Goal: Use online tool/utility: Use online tool/utility

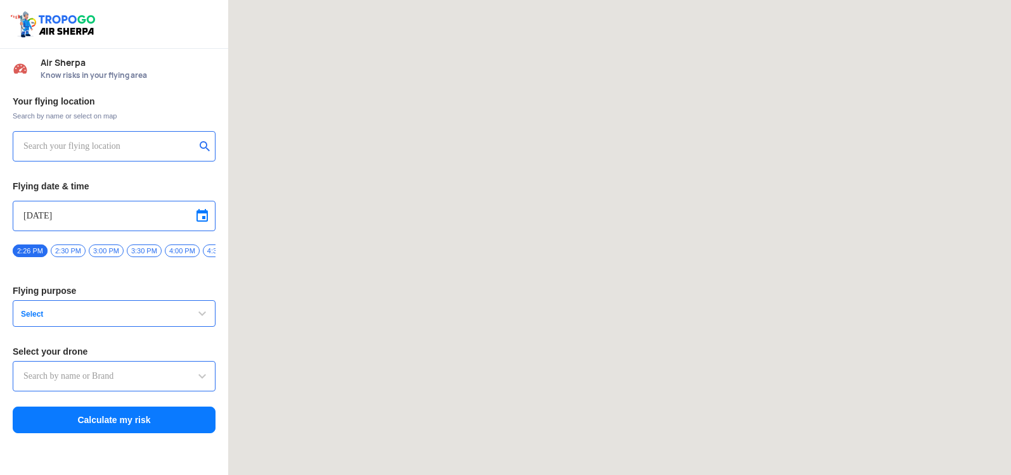
type input "Switch UAV"
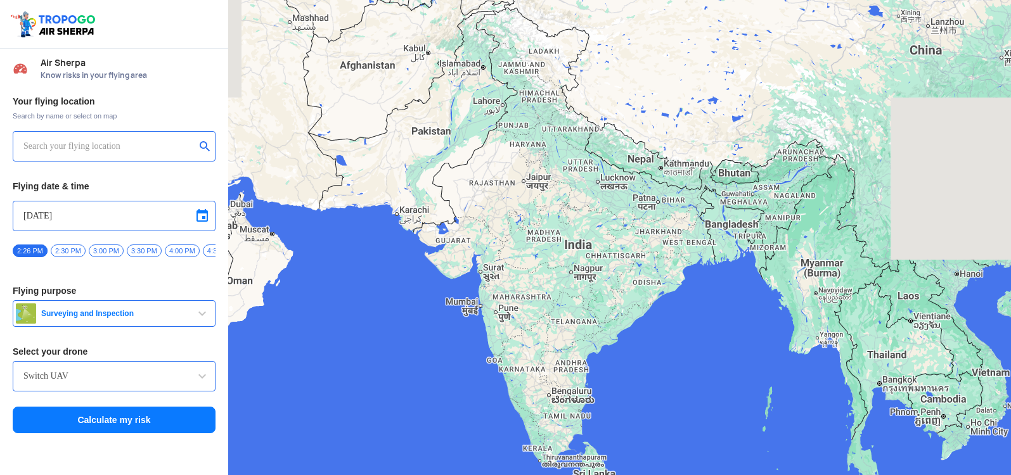
click at [117, 145] on input "text" at bounding box center [109, 146] width 172 height 15
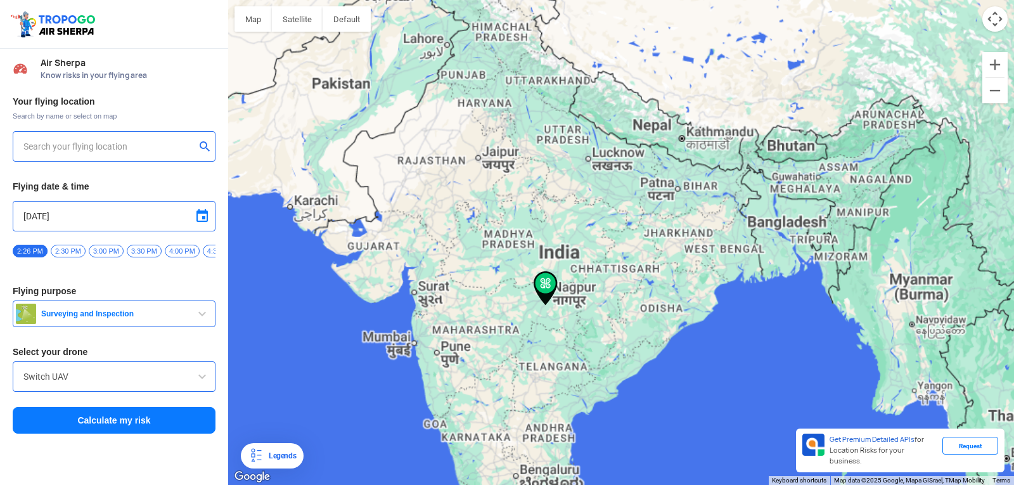
type input "[STREET_ADDRESS]"
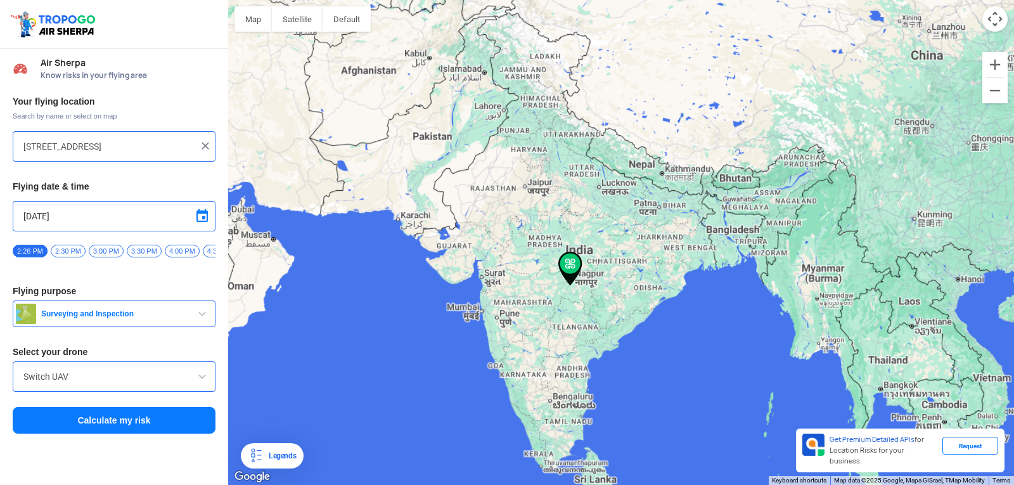
click at [135, 147] on input "[STREET_ADDRESS]" at bounding box center [109, 146] width 172 height 15
click at [207, 140] on img at bounding box center [205, 145] width 13 height 13
click at [144, 145] on input "text" at bounding box center [109, 146] width 172 height 15
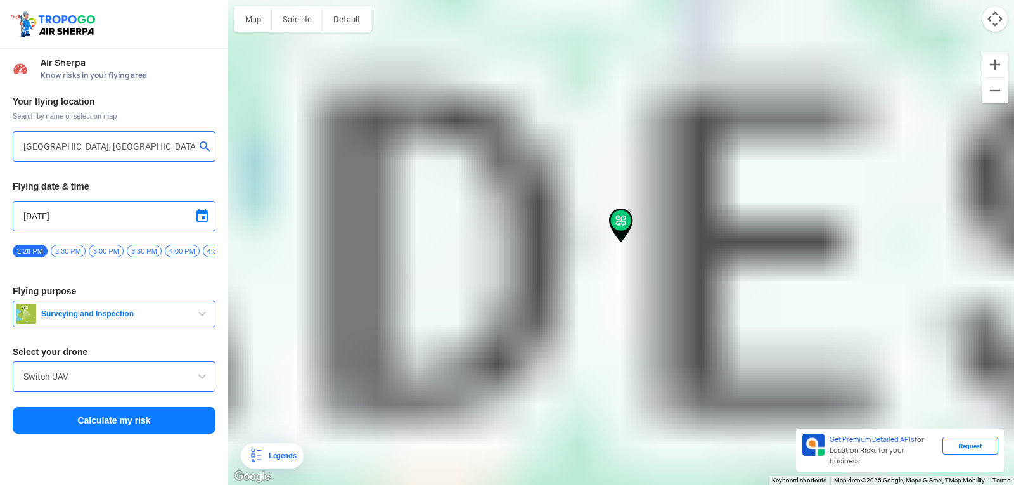
type input "[STREET_ADDRESS]"
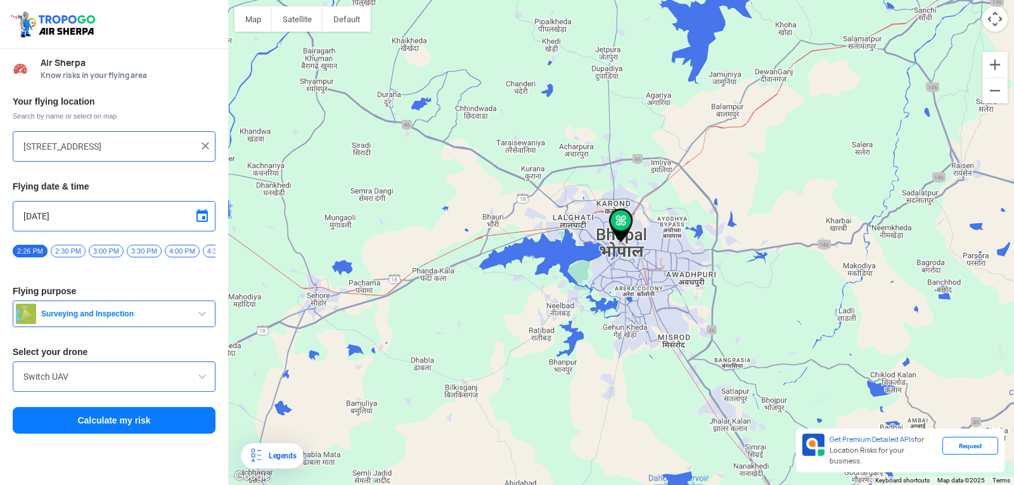
click at [113, 428] on button "Calculate my risk" at bounding box center [114, 420] width 203 height 27
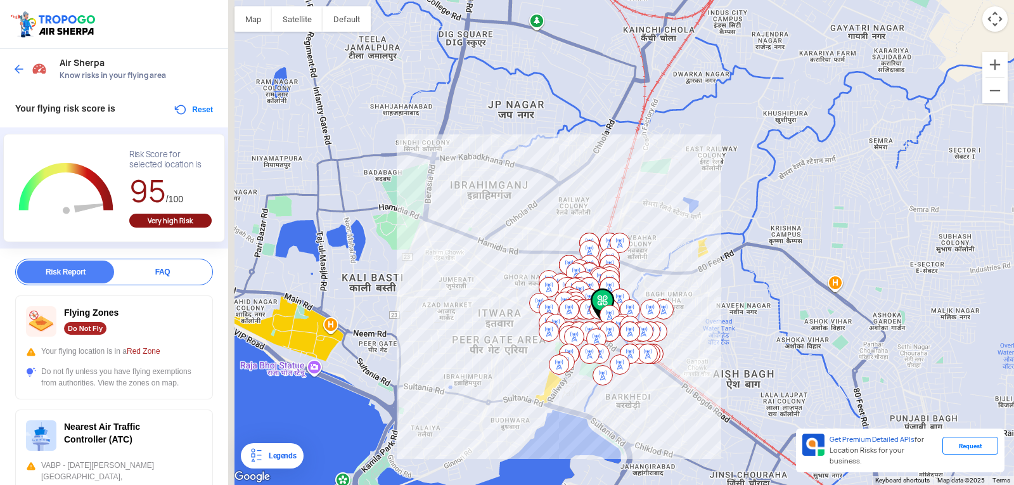
drag, startPoint x: 343, startPoint y: 212, endPoint x: 505, endPoint y: 313, distance: 190.8
click at [503, 313] on div "To navigate, press the arrow keys." at bounding box center [621, 242] width 786 height 485
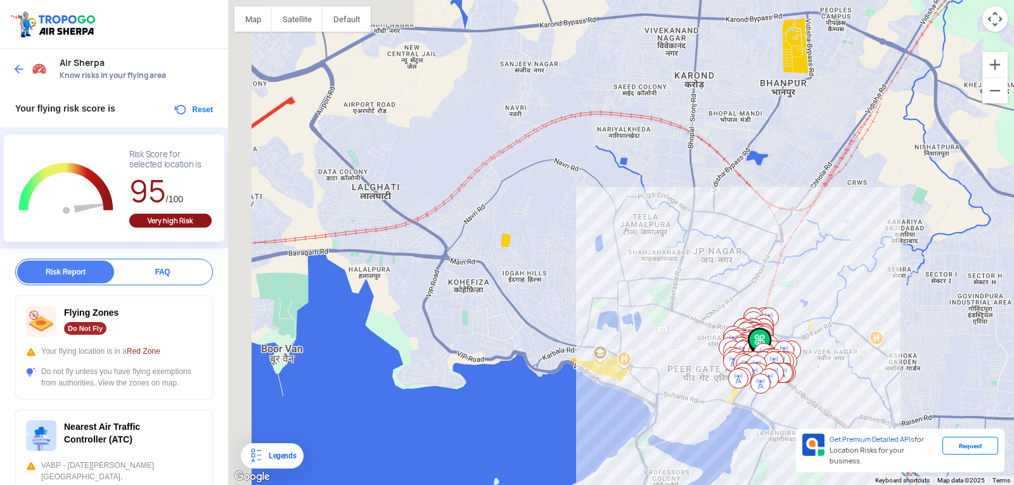
drag, startPoint x: 425, startPoint y: 247, endPoint x: 599, endPoint y: 292, distance: 179.9
click at [599, 292] on div "To navigate, press the arrow keys." at bounding box center [621, 242] width 786 height 485
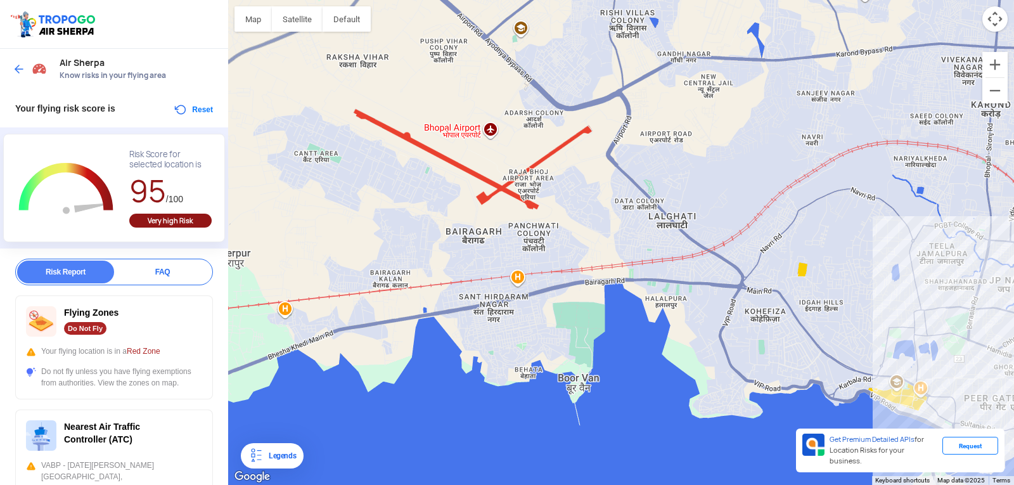
drag, startPoint x: 377, startPoint y: 140, endPoint x: 675, endPoint y: 167, distance: 299.8
click at [675, 168] on div "To navigate, press the arrow keys." at bounding box center [621, 242] width 786 height 485
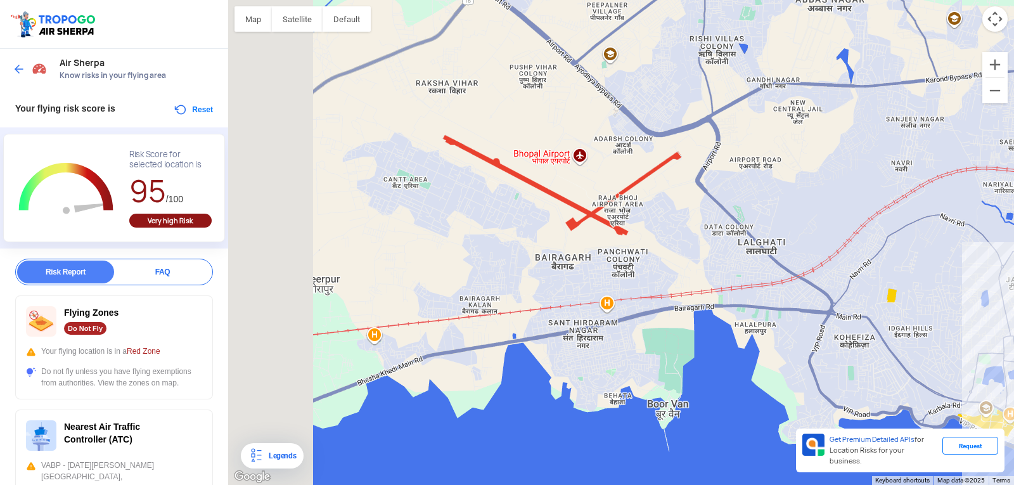
drag, startPoint x: 388, startPoint y: 162, endPoint x: 476, endPoint y: 192, distance: 93.2
click at [476, 192] on div "To navigate, press the arrow keys." at bounding box center [621, 242] width 786 height 485
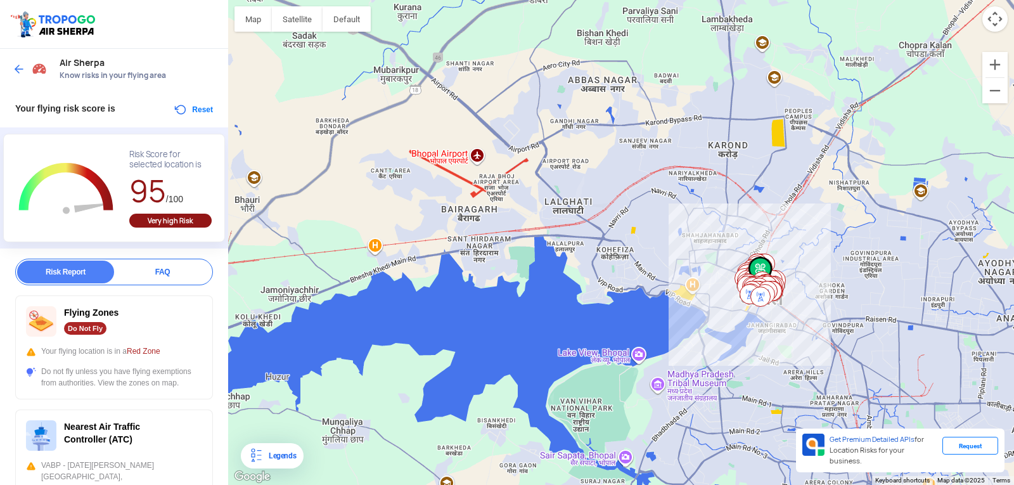
drag, startPoint x: 809, startPoint y: 279, endPoint x: 758, endPoint y: 263, distance: 53.1
click at [758, 263] on img at bounding box center [761, 274] width 24 height 34
click at [190, 109] on button "Reset" at bounding box center [193, 109] width 40 height 15
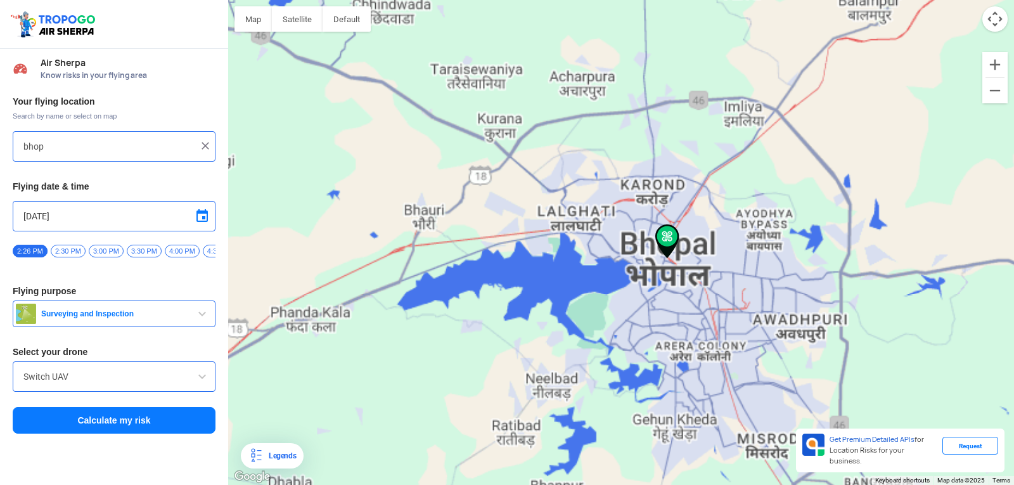
type input "[STREET_ADDRESS]"
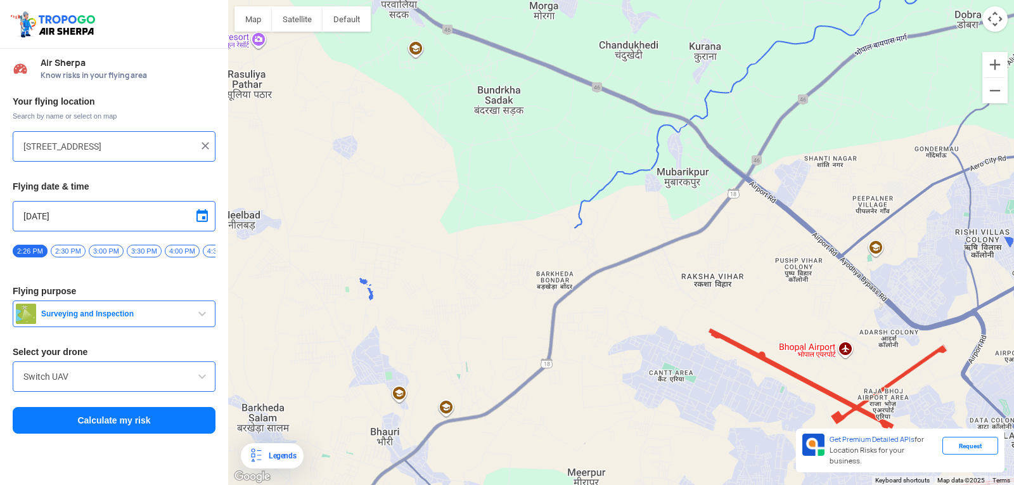
drag, startPoint x: 468, startPoint y: 196, endPoint x: 614, endPoint y: 245, distance: 153.8
click at [614, 245] on div "To navigate, press the arrow keys." at bounding box center [621, 242] width 786 height 485
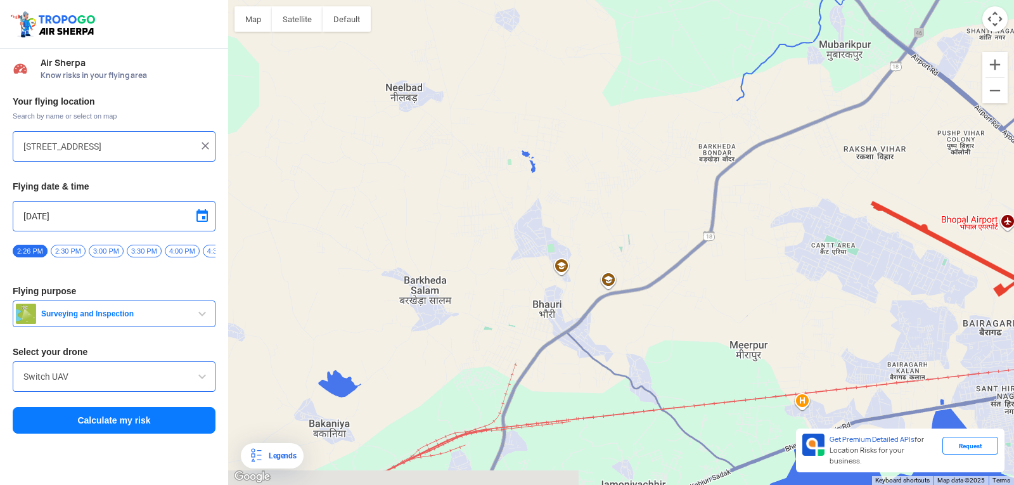
drag, startPoint x: 437, startPoint y: 366, endPoint x: 531, endPoint y: 279, distance: 127.9
click at [531, 279] on div "To navigate, press the arrow keys." at bounding box center [621, 242] width 786 height 485
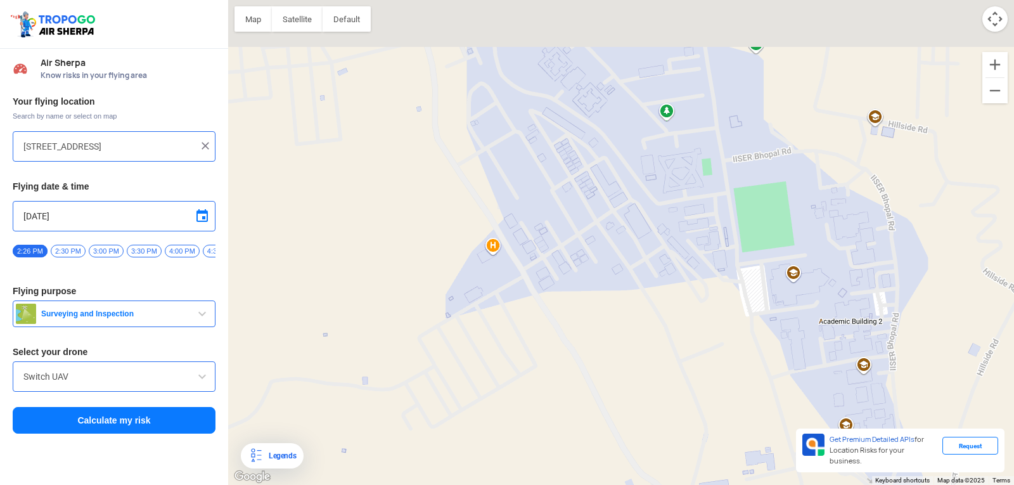
drag, startPoint x: 534, startPoint y: 211, endPoint x: 652, endPoint y: 456, distance: 271.9
click at [652, 456] on div "To navigate, press the arrow keys." at bounding box center [621, 242] width 786 height 485
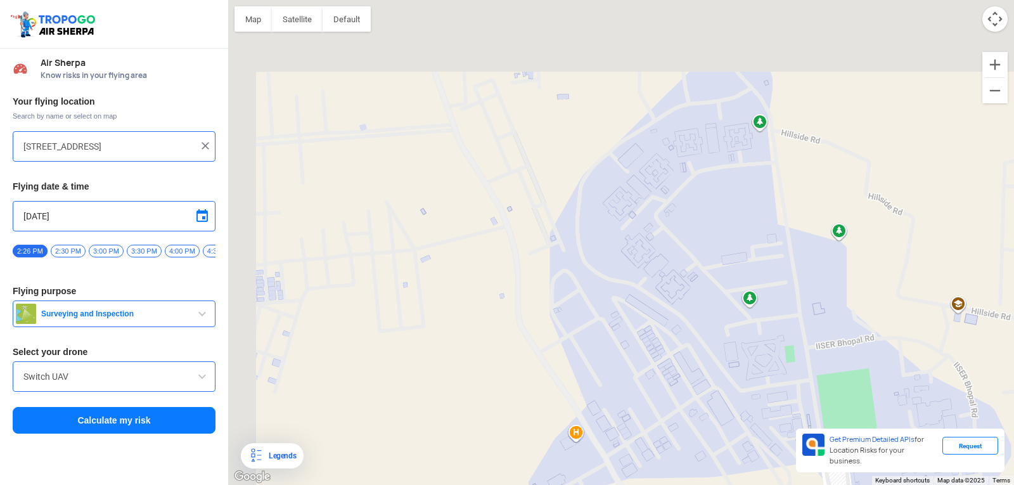
drag, startPoint x: 592, startPoint y: 250, endPoint x: 647, endPoint y: 371, distance: 132.8
click at [647, 370] on div "To navigate, press the arrow keys." at bounding box center [621, 242] width 786 height 485
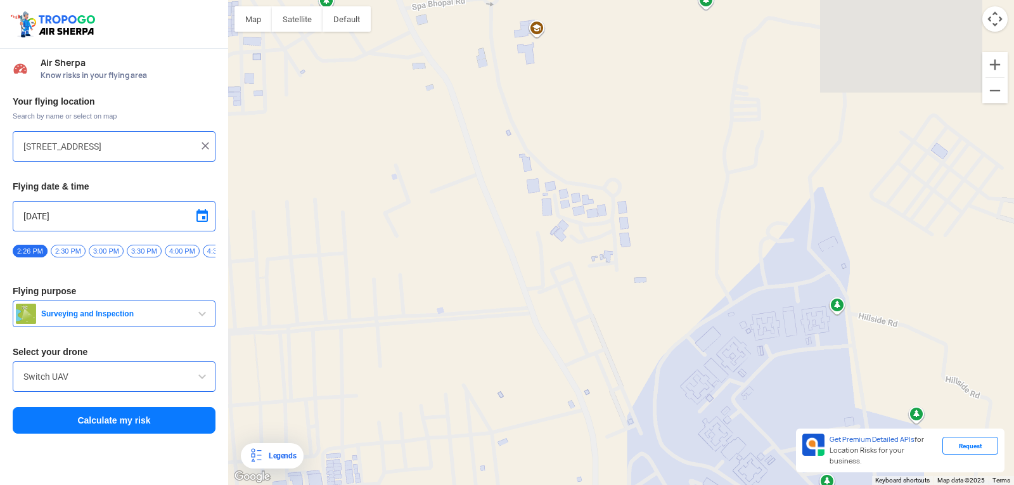
drag, startPoint x: 535, startPoint y: 183, endPoint x: 599, endPoint y: 341, distance: 170.9
click at [599, 341] on div "To navigate, press the arrow keys." at bounding box center [621, 242] width 786 height 485
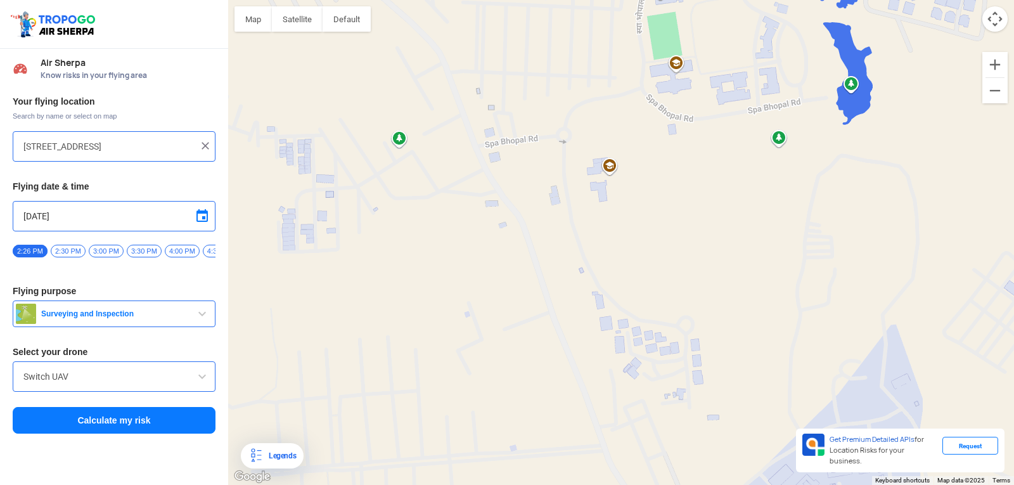
drag, startPoint x: 512, startPoint y: 227, endPoint x: 584, endPoint y: 335, distance: 129.4
click at [584, 365] on div "To navigate, press the arrow keys." at bounding box center [621, 242] width 786 height 485
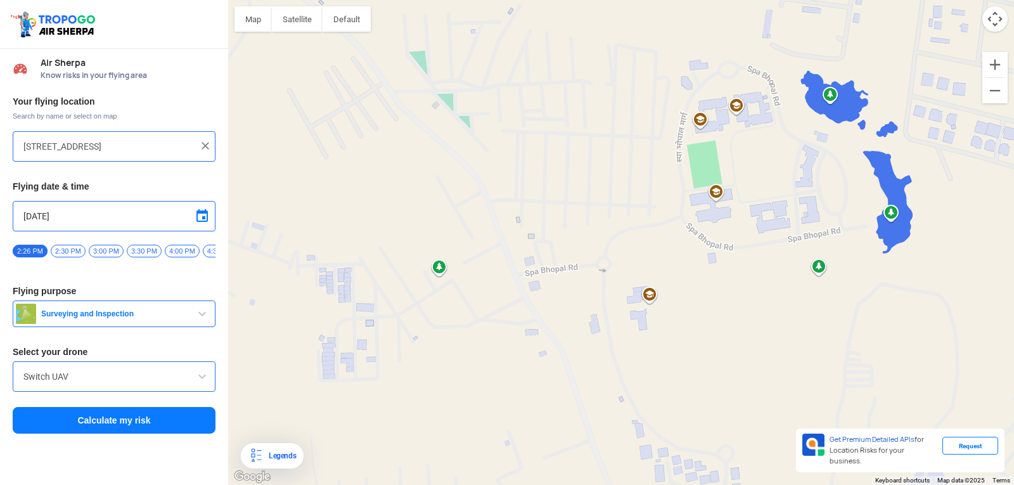
drag, startPoint x: 522, startPoint y: 203, endPoint x: 562, endPoint y: 340, distance: 143.2
click at [562, 340] on div "To navigate, press the arrow keys." at bounding box center [621, 242] width 786 height 485
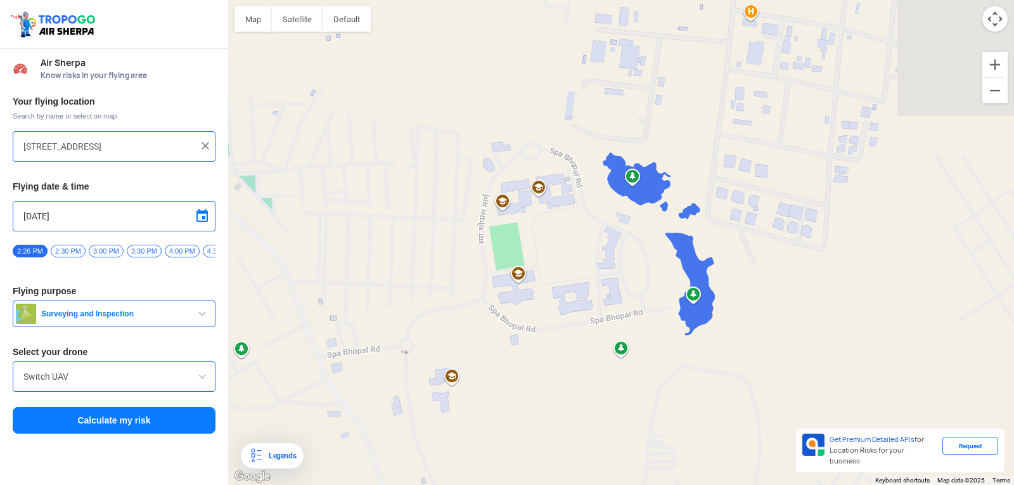
drag, startPoint x: 572, startPoint y: 232, endPoint x: 370, endPoint y: 315, distance: 219.2
click at [370, 315] on div "To navigate, press the arrow keys." at bounding box center [621, 242] width 786 height 485
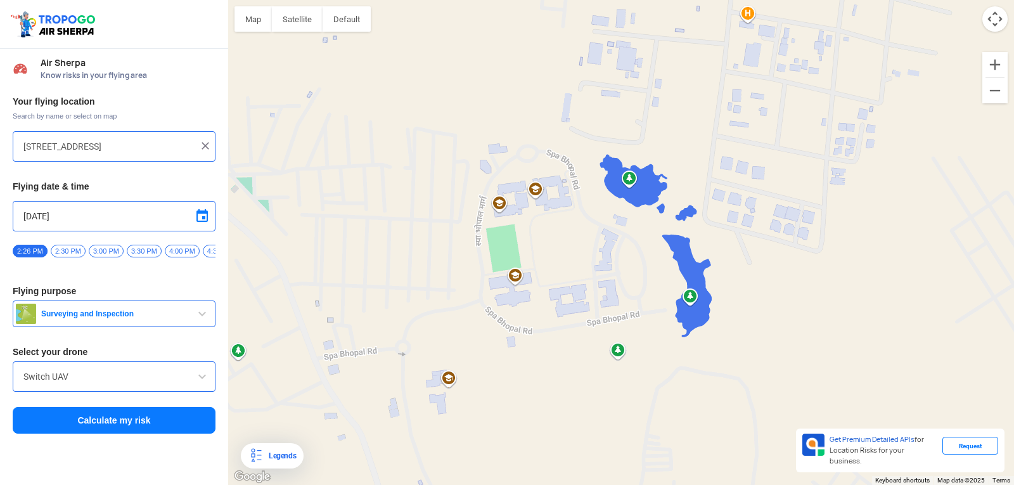
click at [523, 253] on div "To navigate, press the arrow keys." at bounding box center [621, 242] width 786 height 485
click at [207, 141] on img at bounding box center [205, 145] width 13 height 13
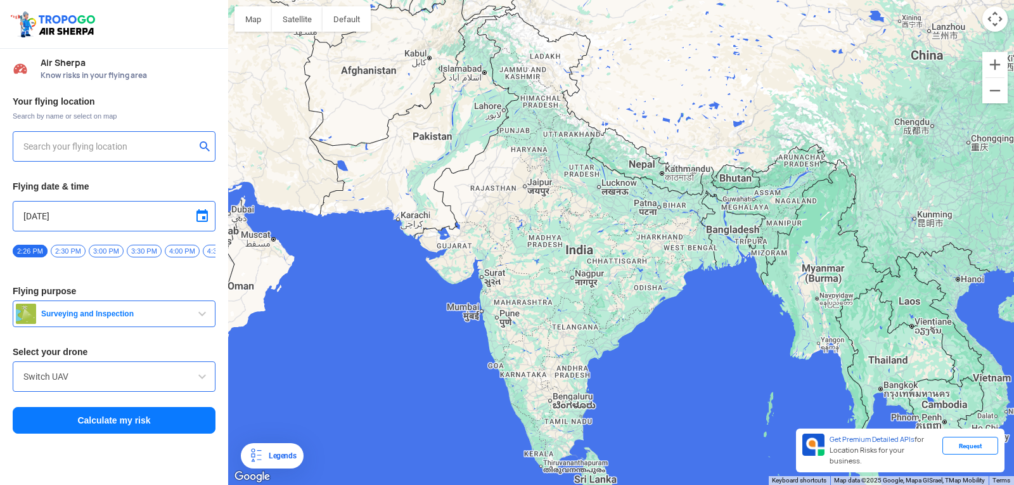
click at [58, 145] on input "text" at bounding box center [109, 146] width 172 height 15
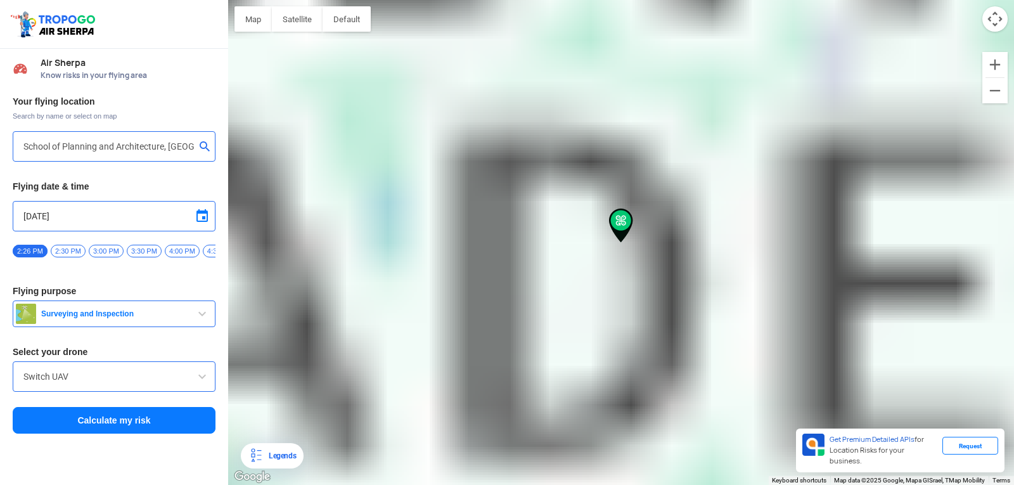
type input "SPA Bhopal Boys [STREET_ADDRESS]"
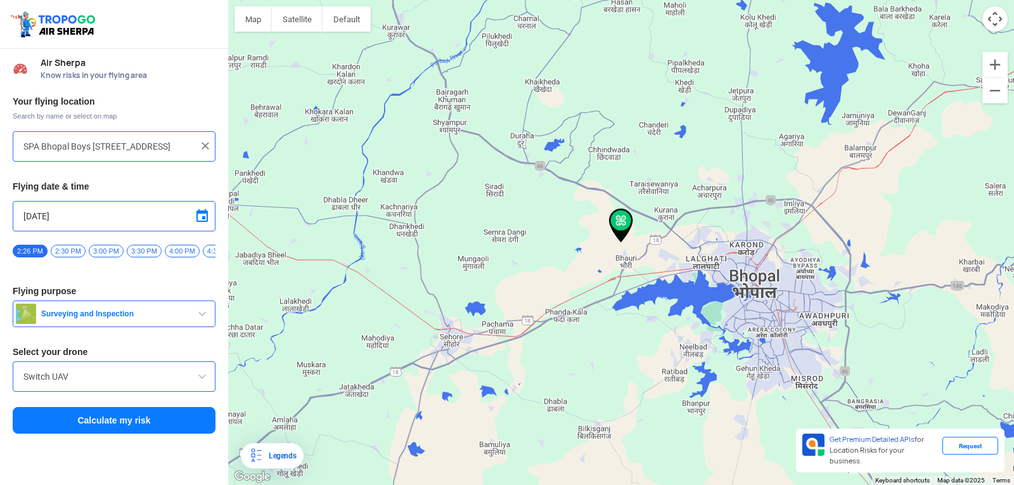
click at [131, 374] on input "Switch UAV" at bounding box center [113, 376] width 181 height 15
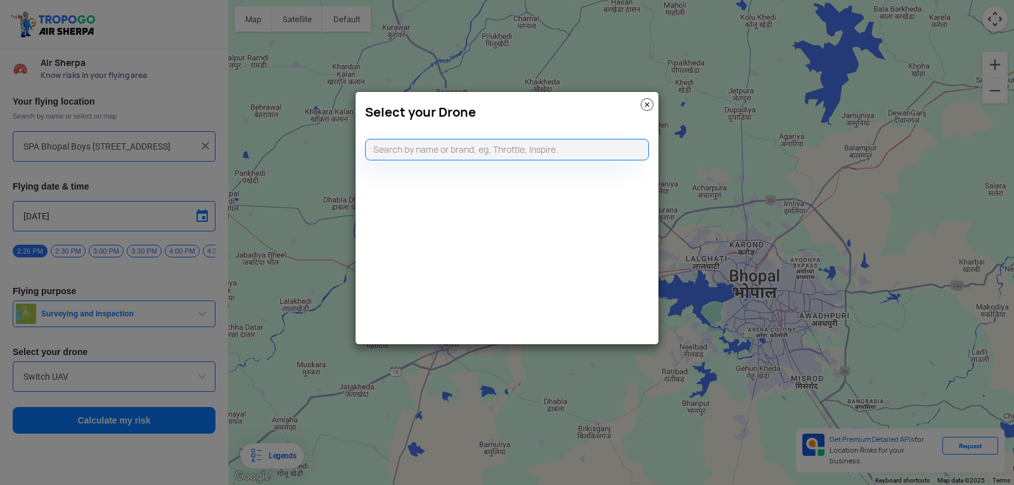
click at [645, 101] on img at bounding box center [647, 104] width 13 height 13
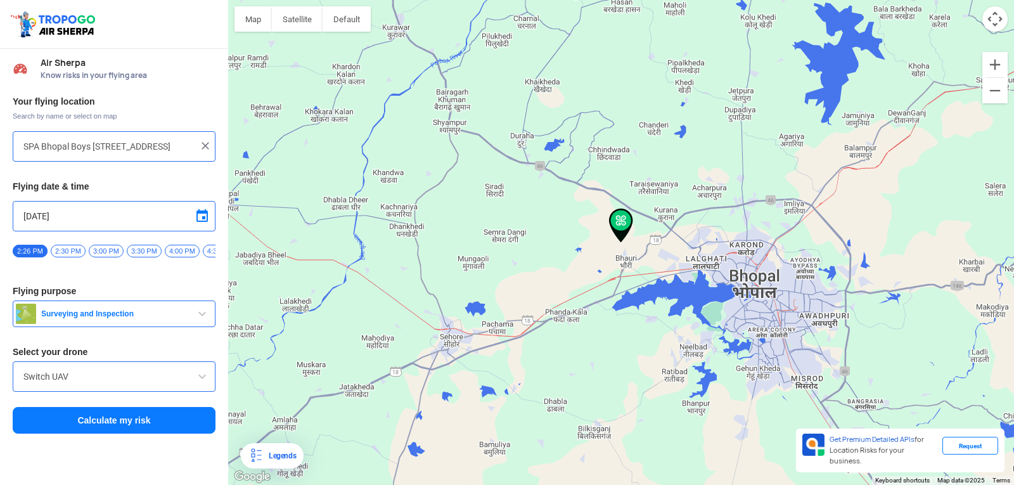
click at [199, 304] on div "Your flying location Search by name or select on map SPA Bhopal Boys hostel [GE…" at bounding box center [114, 265] width 228 height 352
click at [195, 312] on span "button" at bounding box center [202, 313] width 15 height 15
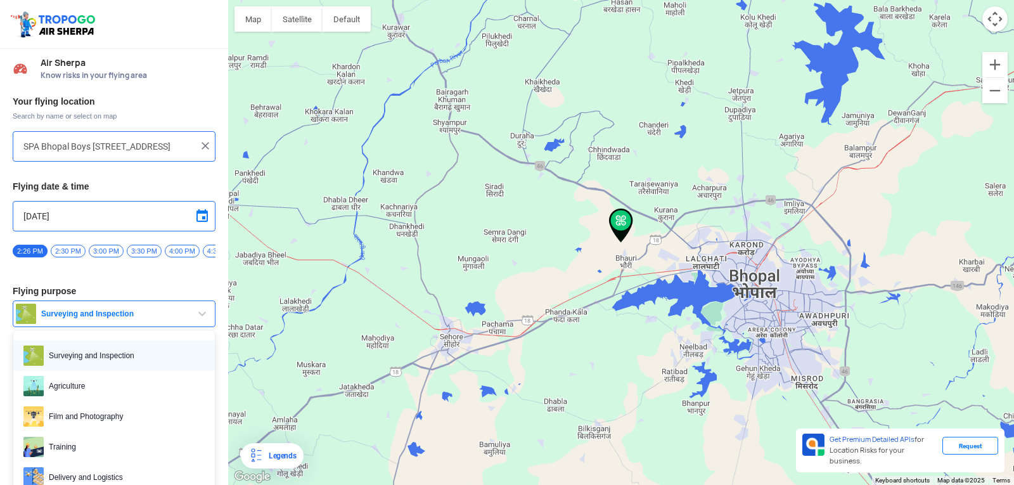
click at [124, 354] on span "Surveying and Inspection" at bounding box center [124, 356] width 161 height 20
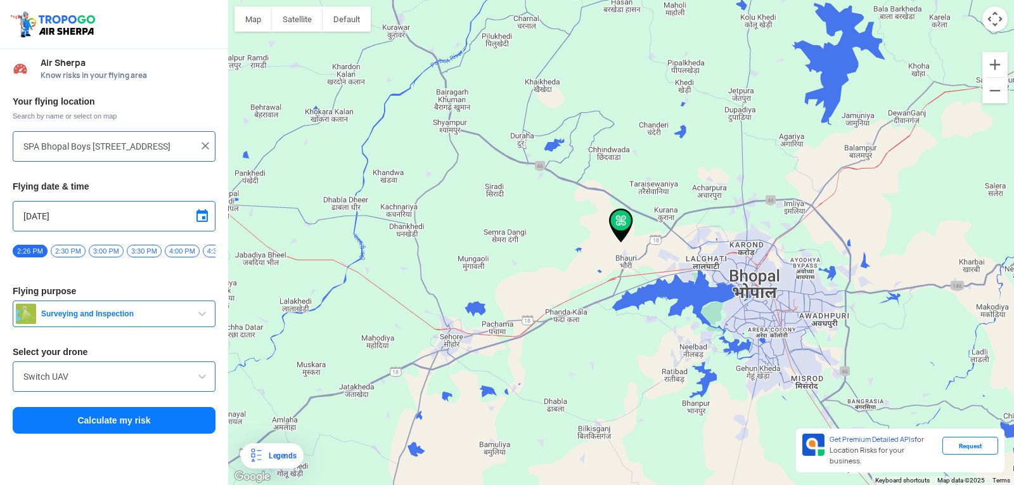
click at [115, 421] on button "Calculate my risk" at bounding box center [114, 420] width 203 height 27
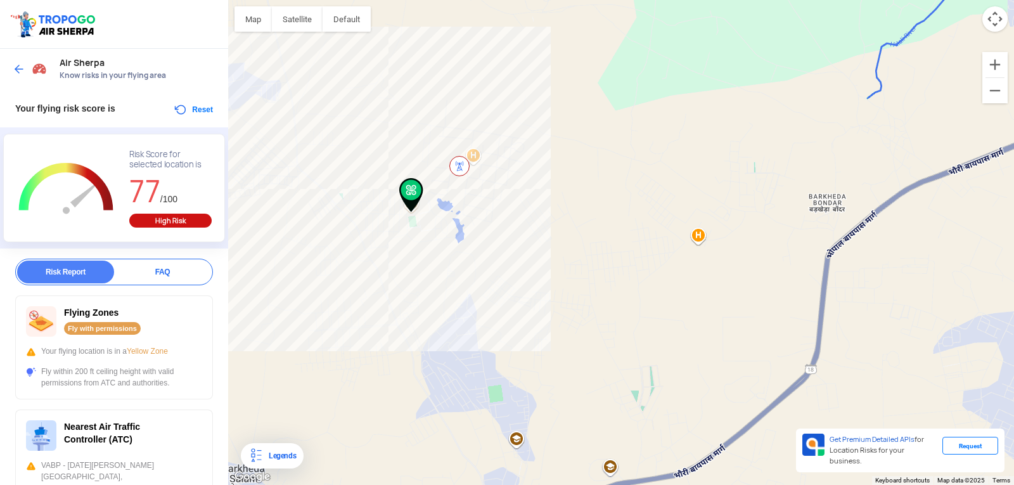
drag, startPoint x: 628, startPoint y: 255, endPoint x: 411, endPoint y: 224, distance: 219.7
click at [411, 224] on div "To navigate, press the arrow keys." at bounding box center [621, 242] width 786 height 485
